Goal: Information Seeking & Learning: Check status

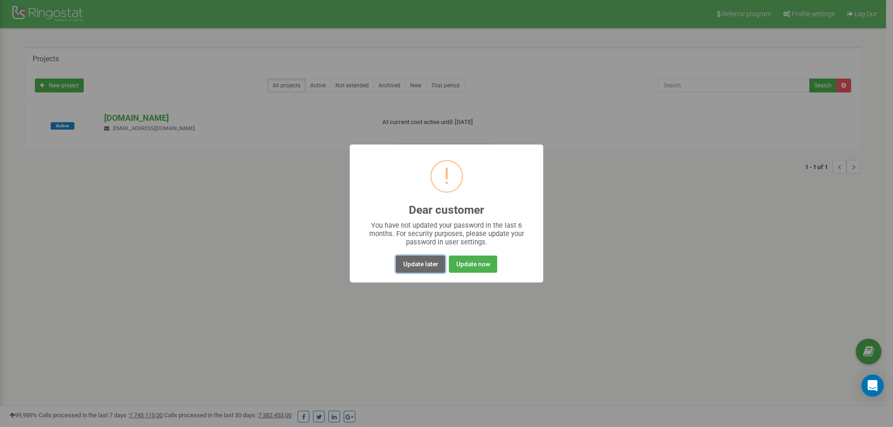
click at [408, 264] on button "Update later" at bounding box center [420, 264] width 49 height 17
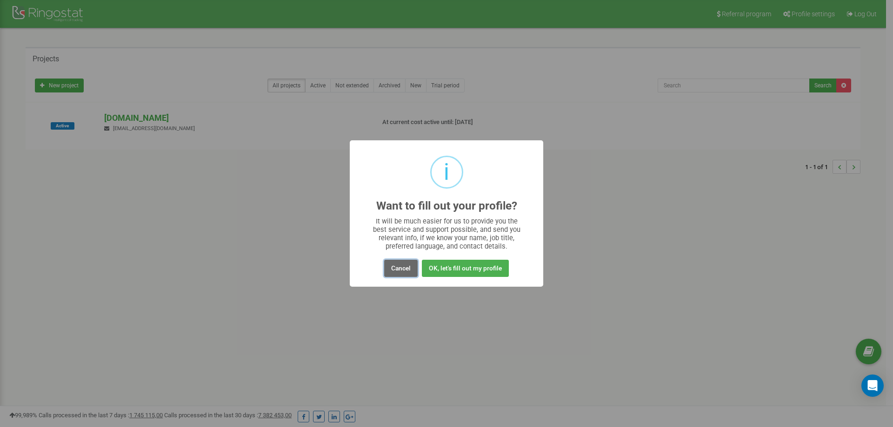
click at [406, 266] on button "Cancel" at bounding box center [400, 268] width 33 height 17
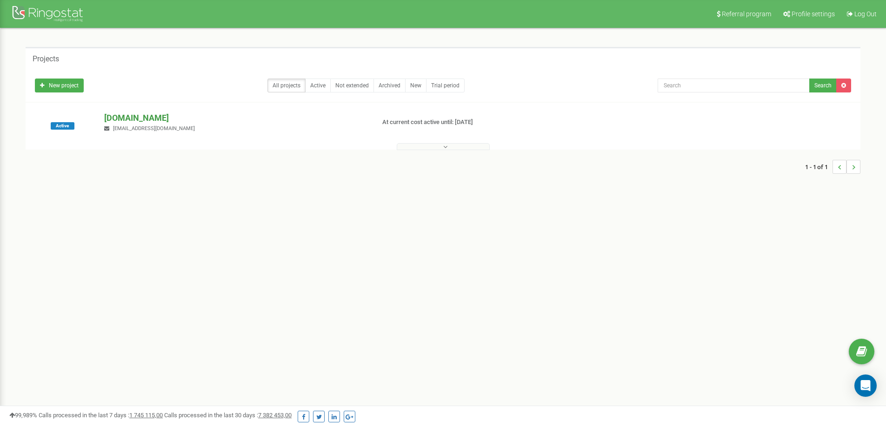
click at [140, 118] on p "[DOMAIN_NAME]" at bounding box center [235, 118] width 263 height 12
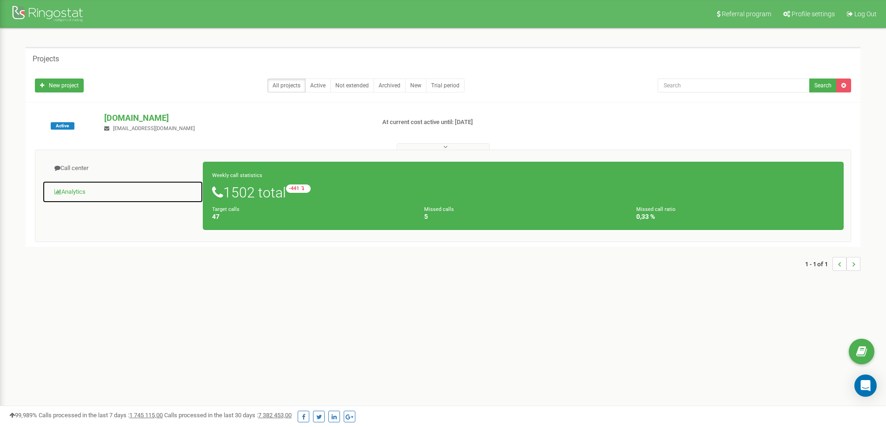
click at [84, 193] on link "Analytics" at bounding box center [122, 192] width 161 height 23
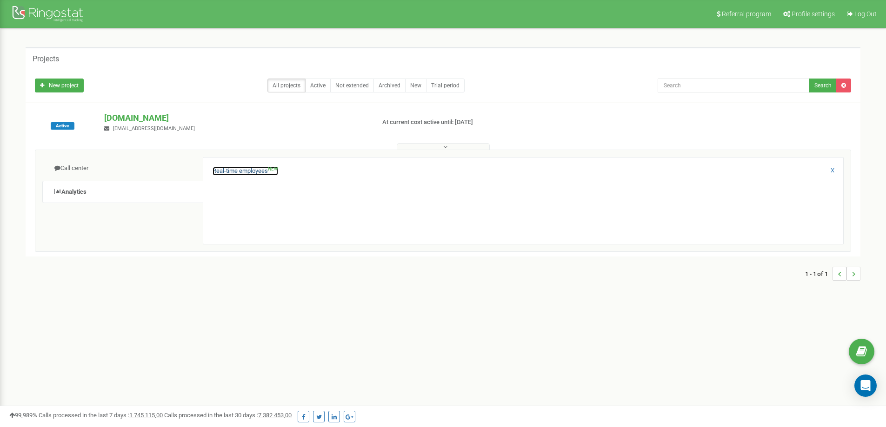
click at [237, 172] on link "Real-time employees NEW" at bounding box center [246, 171] width 66 height 9
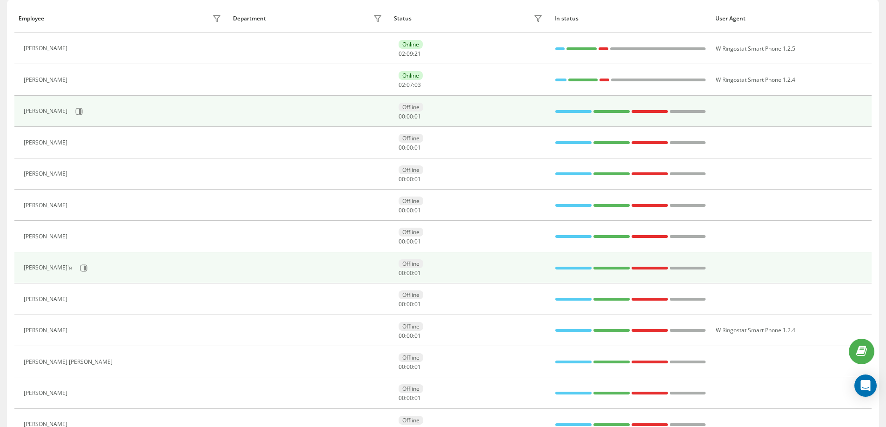
scroll to position [140, 0]
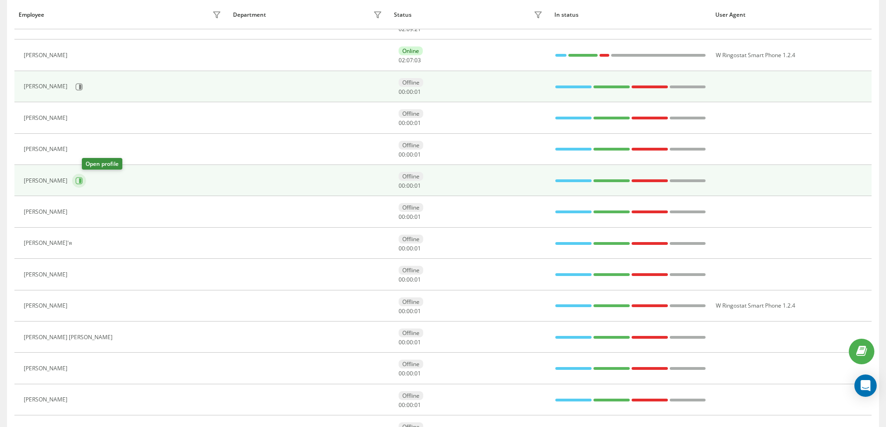
click at [83, 180] on icon at bounding box center [78, 180] width 7 height 7
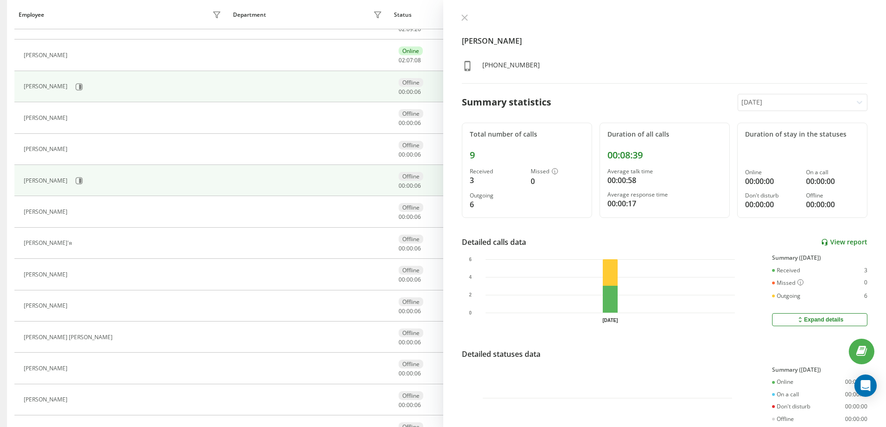
click at [846, 241] on link "View report" at bounding box center [844, 243] width 47 height 8
